Goal: Go to known website: Access a specific website the user already knows

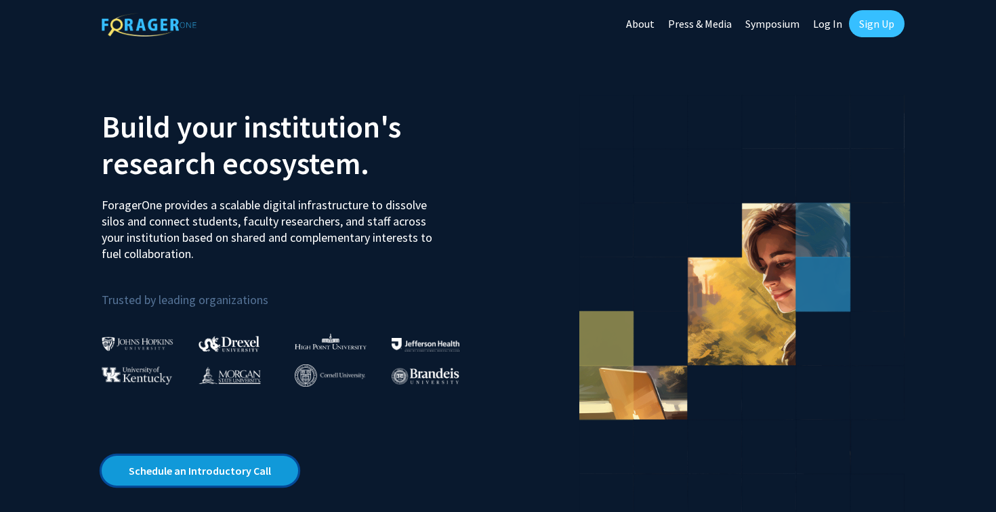
click at [259, 472] on link "Schedule an Introductory Call" at bounding box center [200, 471] width 196 height 30
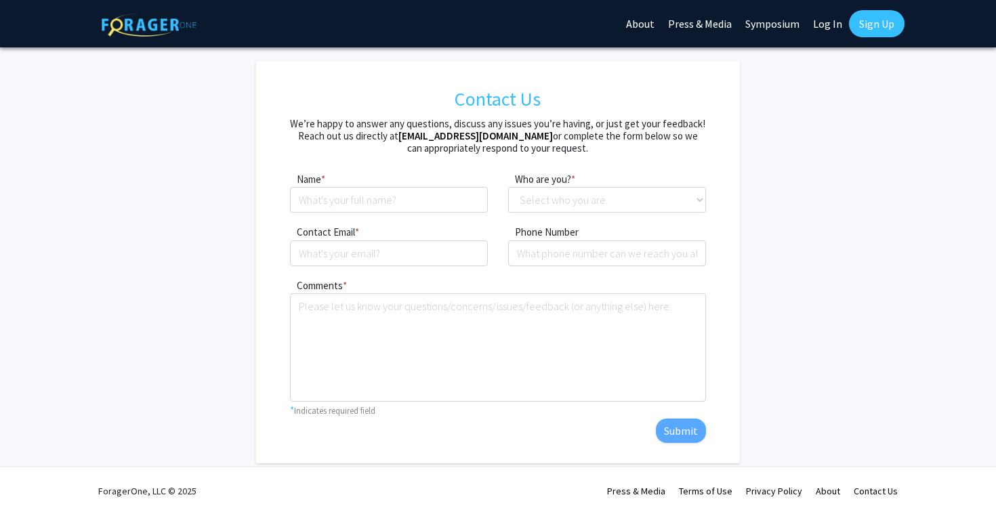
click at [826, 28] on link "Log In" at bounding box center [827, 23] width 43 height 47
select select
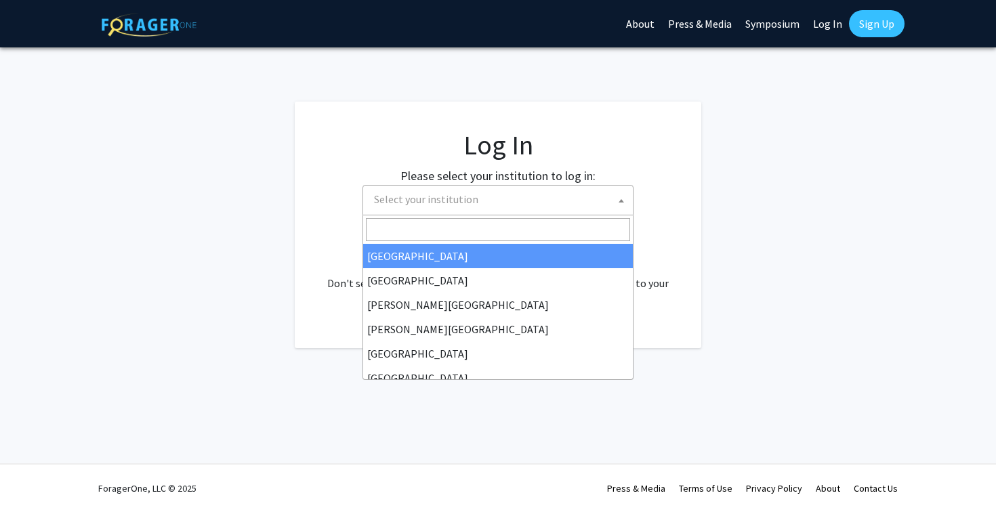
click at [537, 213] on span "Select your institution" at bounding box center [501, 200] width 264 height 28
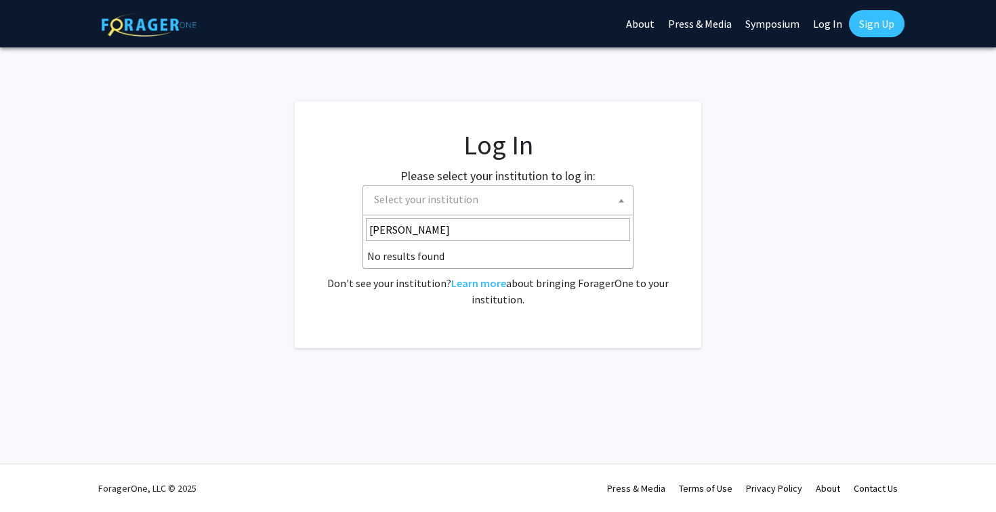
type input "cornell"
click at [526, 310] on fg-card-body "Log In Please select your institution to log in: Baylor University Brandeis Uni…" at bounding box center [498, 225] width 352 height 192
